Goal: Understand process/instructions

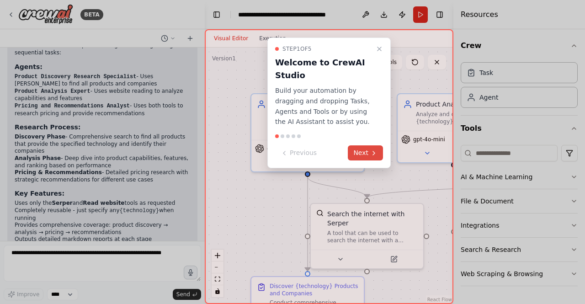
click at [363, 155] on button "Next" at bounding box center [365, 152] width 35 height 15
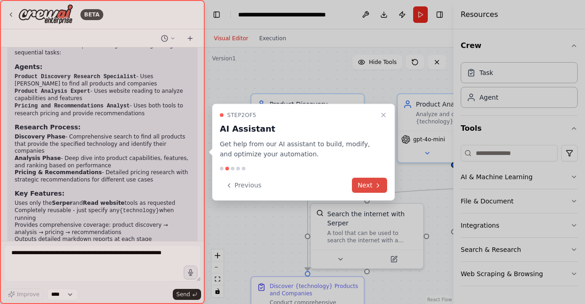
click at [365, 182] on button "Next" at bounding box center [369, 185] width 35 height 15
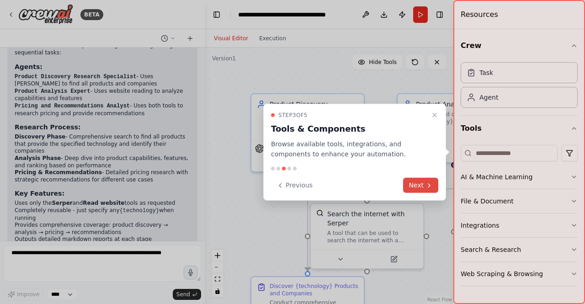
click at [413, 187] on button "Next" at bounding box center [420, 185] width 35 height 15
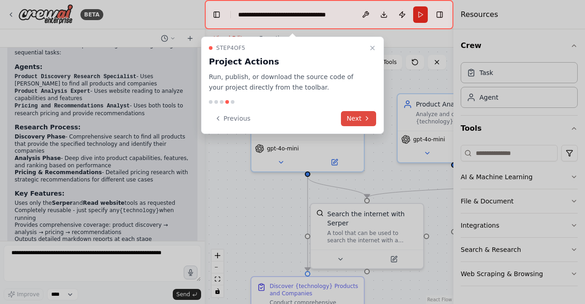
click at [357, 116] on button "Next" at bounding box center [358, 118] width 35 height 15
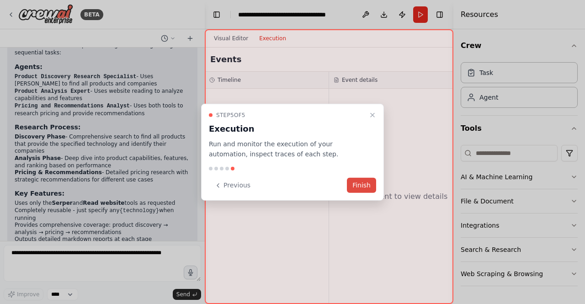
click at [363, 190] on button "Finish" at bounding box center [361, 185] width 29 height 15
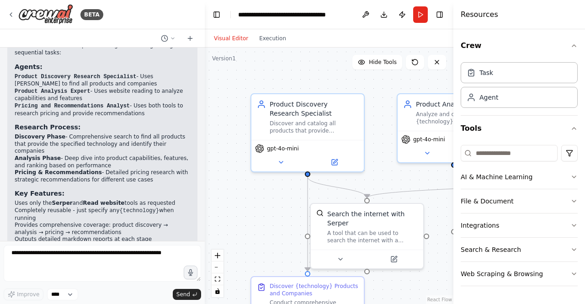
click at [497, 12] on div "Resources" at bounding box center [520, 14] width 132 height 29
click at [303, 78] on div ".deletable-edge-delete-btn { width: 20px; height: 20px; border: 0px solid #ffff…" at bounding box center [329, 176] width 249 height 256
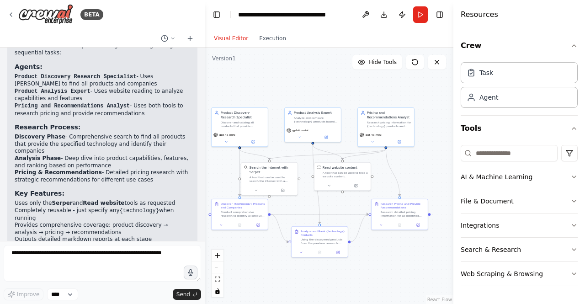
drag, startPoint x: 411, startPoint y: 229, endPoint x: 306, endPoint y: 210, distance: 106.4
click at [306, 210] on div ".deletable-edge-delete-btn { width: 20px; height: 20px; border: 0px solid #ffff…" at bounding box center [329, 176] width 249 height 256
click at [380, 64] on span "Hide Tools" at bounding box center [383, 62] width 28 height 7
click at [380, 64] on span "Show Tools" at bounding box center [382, 62] width 30 height 7
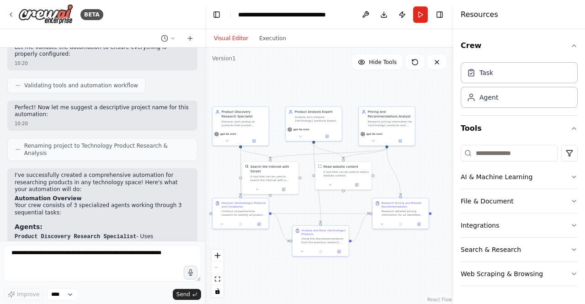
scroll to position [663, 0]
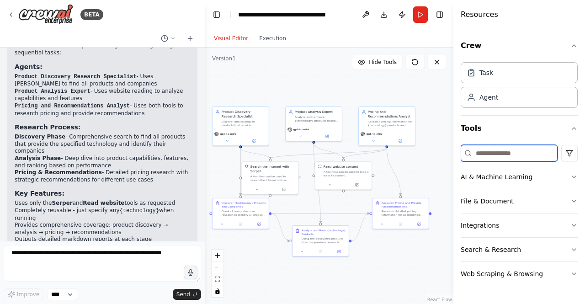
click at [489, 155] on input at bounding box center [509, 153] width 97 height 16
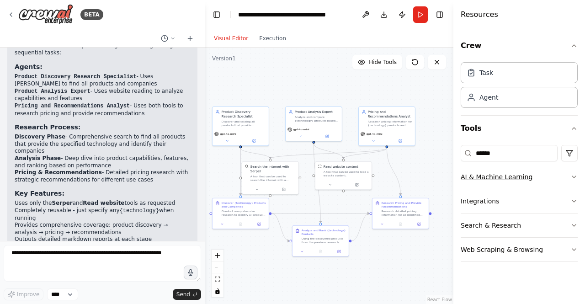
click at [570, 173] on button "AI & Machine Learning" at bounding box center [519, 177] width 117 height 24
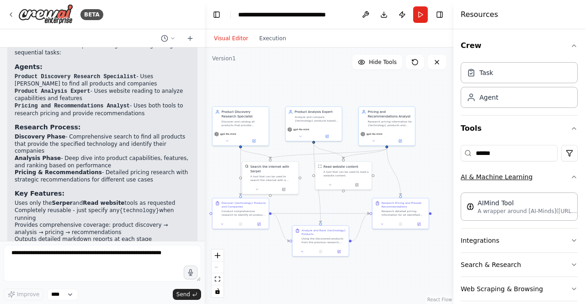
click at [571, 173] on icon "button" at bounding box center [574, 176] width 7 height 7
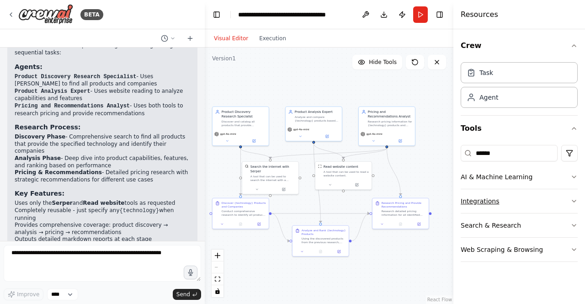
click at [570, 205] on button "Integrations" at bounding box center [519, 201] width 117 height 24
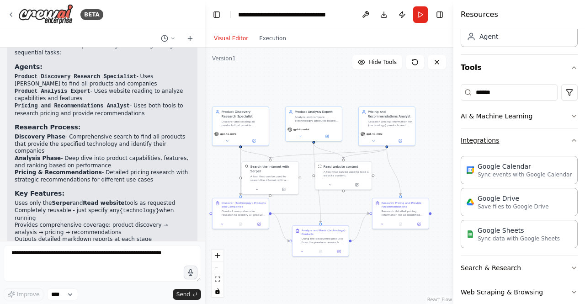
scroll to position [73, 0]
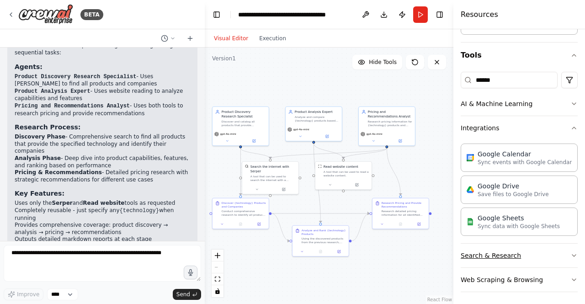
click at [527, 256] on button "Search & Research" at bounding box center [519, 256] width 117 height 24
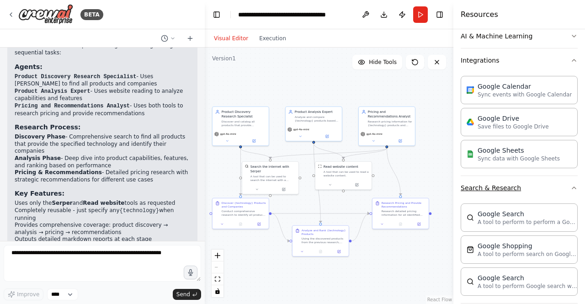
scroll to position [176, 0]
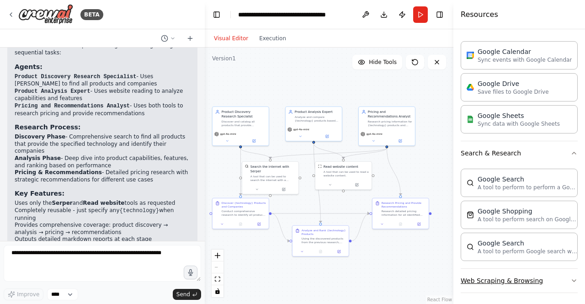
click at [519, 274] on button "Web Scraping & Browsing" at bounding box center [519, 281] width 117 height 24
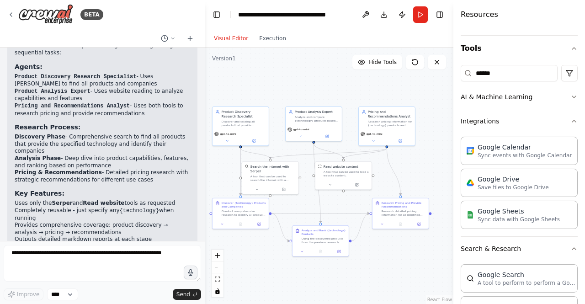
scroll to position [80, 0]
click at [489, 75] on input "******" at bounding box center [509, 73] width 97 height 16
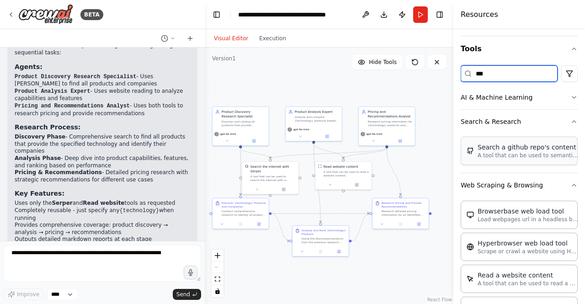
scroll to position [0, 0]
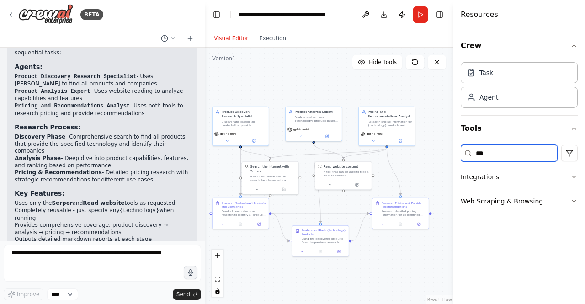
type input "****"
